Goal: Transaction & Acquisition: Subscribe to service/newsletter

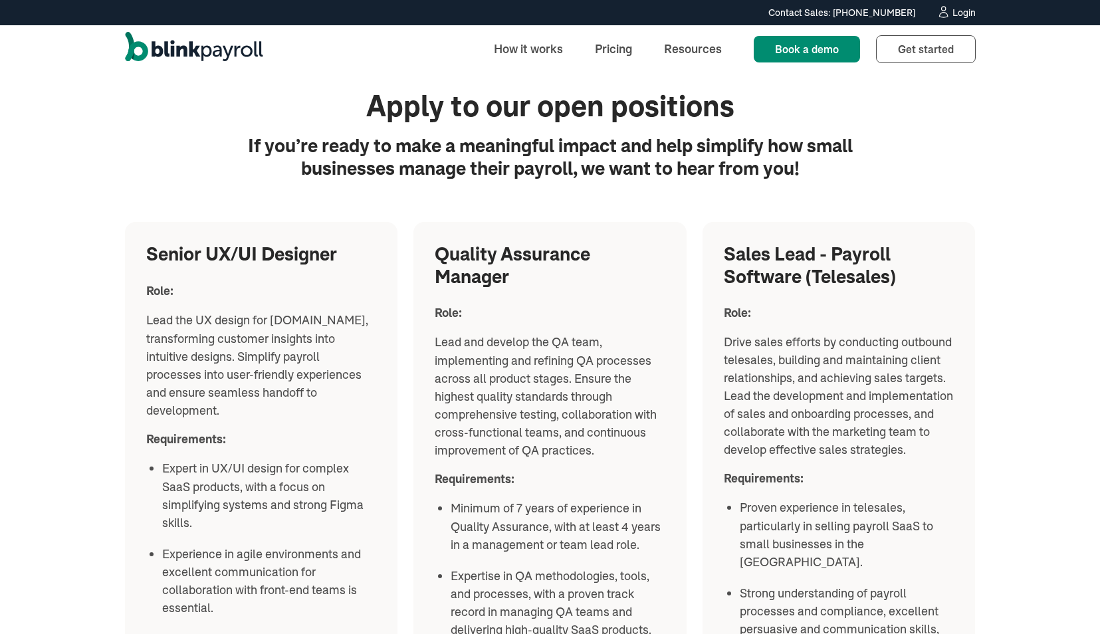
click at [232, 45] on img "home" at bounding box center [194, 49] width 138 height 35
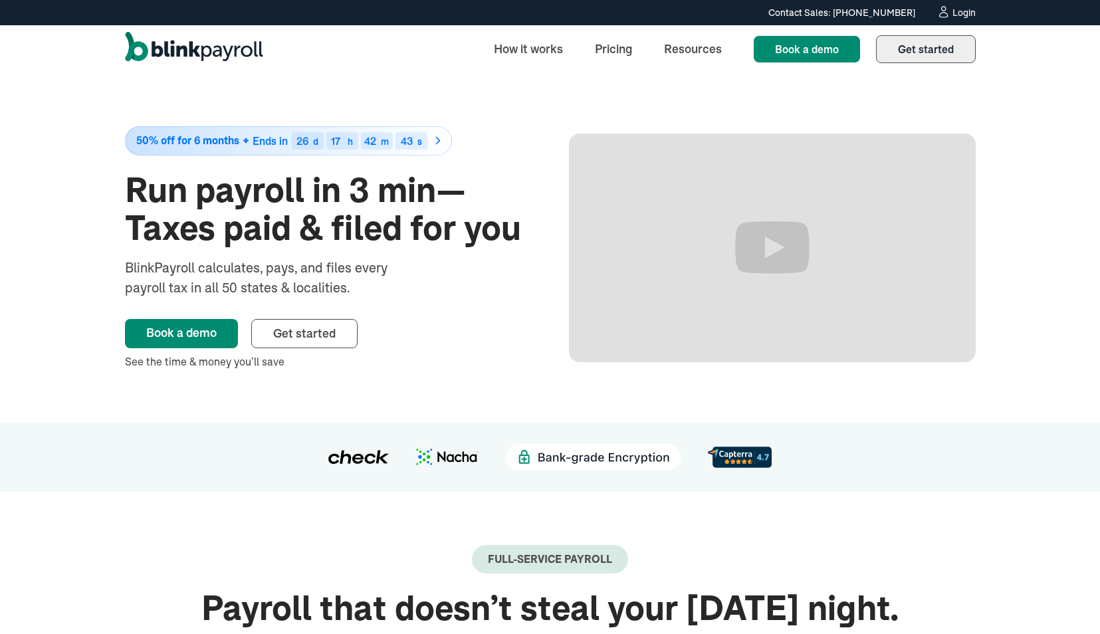
click at [933, 55] on span "Get started" at bounding box center [926, 49] width 56 height 13
